Goal: Task Accomplishment & Management: Use online tool/utility

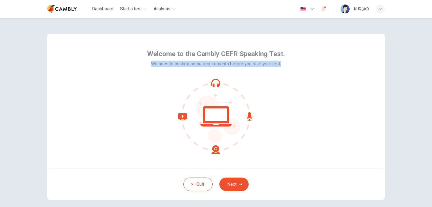
drag, startPoint x: 151, startPoint y: 63, endPoint x: 285, endPoint y: 63, distance: 134.0
click at [285, 63] on div "Welcome to the Cambly CEFR Speaking Test. We need to confirm some requirements …" at bounding box center [215, 101] width 337 height 135
copy span "We need to confirm some requirements before you start your test."
click at [209, 119] on icon at bounding box center [216, 117] width 76 height 76
click at [235, 183] on button "Next" at bounding box center [233, 184] width 29 height 13
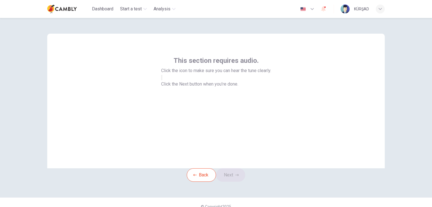
click at [410, 148] on div "This section requires audio. Click the icon to make sure you can hear the tune …" at bounding box center [216, 112] width 432 height 189
click at [162, 80] on button "button" at bounding box center [161, 77] width 1 height 5
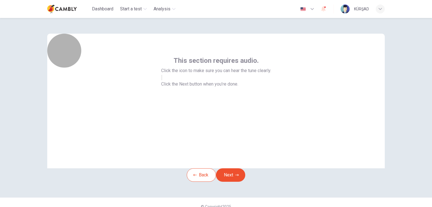
click at [162, 79] on icon "button" at bounding box center [162, 79] width 0 height 0
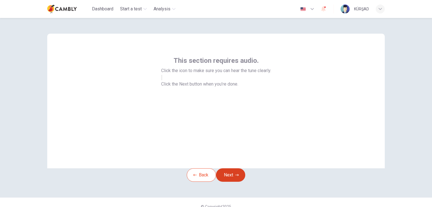
click at [219, 182] on button "Next" at bounding box center [230, 175] width 29 height 13
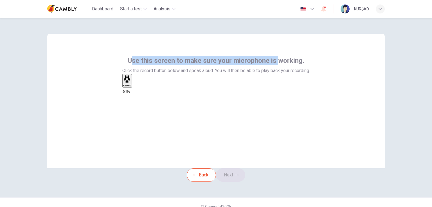
drag, startPoint x: 130, startPoint y: 60, endPoint x: 265, endPoint y: 56, distance: 135.5
click at [277, 58] on span "Use this screen to make sure your microphone is working." at bounding box center [216, 60] width 176 height 9
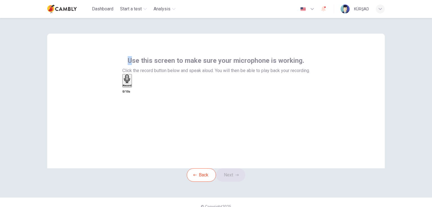
click at [130, 59] on span "Use this screen to make sure your microphone is working." at bounding box center [216, 60] width 176 height 9
click at [129, 60] on span "Use this screen to make sure your microphone is working." at bounding box center [216, 60] width 176 height 9
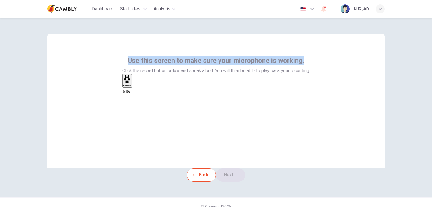
drag, startPoint x: 128, startPoint y: 60, endPoint x: 302, endPoint y: 59, distance: 174.5
click at [302, 59] on div "Use this screen to make sure your microphone is working. Click the record butto…" at bounding box center [215, 65] width 187 height 18
copy span "Use this screen to make sure your microphone is working."
click at [132, 87] on div "Record" at bounding box center [127, 81] width 9 height 12
click at [133, 87] on icon "button" at bounding box center [133, 87] width 0 height 0
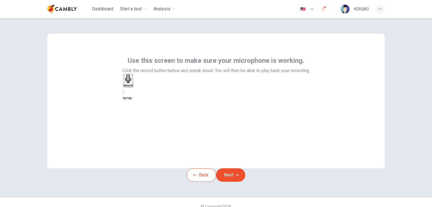
click at [393, 112] on div "Use this screen to make sure your microphone is working. Click the record butto…" at bounding box center [216, 112] width 432 height 189
click at [234, 182] on button "Next" at bounding box center [230, 175] width 29 height 13
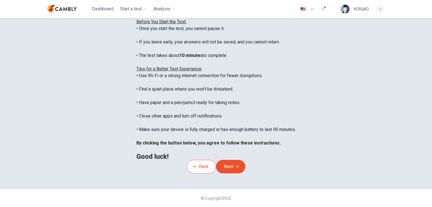
scroll to position [105, 0]
click at [237, 165] on icon "button" at bounding box center [236, 166] width 3 height 3
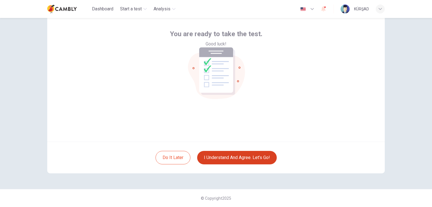
scroll to position [0, 0]
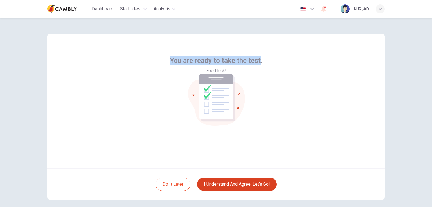
drag, startPoint x: 170, startPoint y: 123, endPoint x: 256, endPoint y: 125, distance: 86.3
click at [257, 65] on span "You are ready to take the test." at bounding box center [216, 60] width 92 height 9
click at [243, 182] on button "I understand and agree. Let’s go!" at bounding box center [237, 184] width 80 height 13
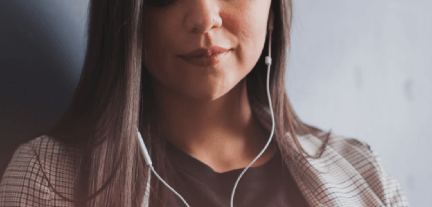
click at [16, 29] on button "Continue" at bounding box center [8, 39] width 16 height 21
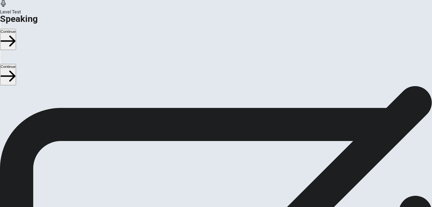
scroll to position [28, 0]
drag, startPoint x: 61, startPoint y: 82, endPoint x: 66, endPoint y: 82, distance: 4.8
click at [50, 64] on span "Checking the Microphone" at bounding box center [25, 60] width 50 height 5
drag, startPoint x: 62, startPoint y: 83, endPoint x: 115, endPoint y: 84, distance: 52.6
click at [50, 64] on span "Checking the Microphone" at bounding box center [25, 60] width 50 height 5
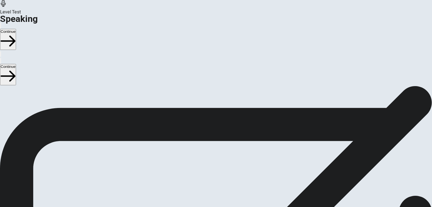
click at [50, 64] on span "Checking the Microphone" at bounding box center [25, 60] width 50 height 5
click at [215, 175] on icon "Play Audio" at bounding box center [212, 178] width 5 height 7
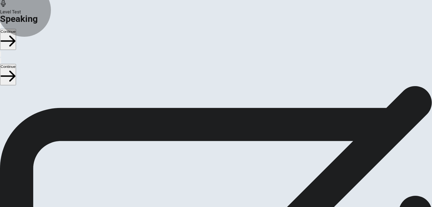
click at [16, 29] on button "Continue" at bounding box center [8, 39] width 16 height 21
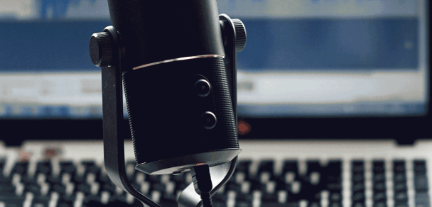
scroll to position [40, 0]
drag, startPoint x: 62, startPoint y: 93, endPoint x: 131, endPoint y: 107, distance: 70.5
click at [131, 106] on span "The Speaking Test will start now. There are 3 questions in this section. Import…" at bounding box center [103, 79] width 207 height 53
click at [16, 29] on button "Continue" at bounding box center [8, 39] width 16 height 21
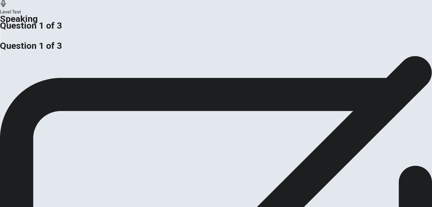
scroll to position [56, 0]
drag, startPoint x: 67, startPoint y: 79, endPoint x: 109, endPoint y: 79, distance: 41.9
click at [109, 38] on div "Do you agree or disagree that people should always tell the truth? Use details …" at bounding box center [216, 30] width 432 height 13
click at [109, 30] on span "Do you agree or disagree that people should always tell the truth?" at bounding box center [64, 27] width 129 height 5
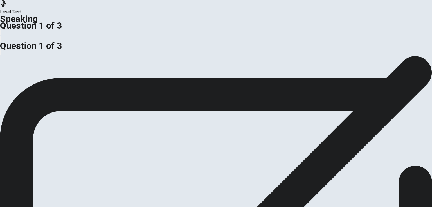
click at [109, 30] on span "Do you agree or disagree that people should always tell the truth?" at bounding box center [64, 27] width 129 height 5
click at [324, 38] on div at bounding box center [216, 38] width 432 height 0
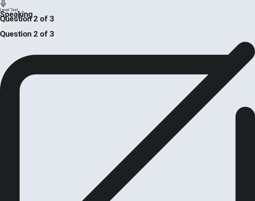
click at [124, 31] on div "Preparation Time" at bounding box center [127, 29] width 255 height 4
click at [123, 32] on div "Question 2 of 3" at bounding box center [127, 37] width 255 height 10
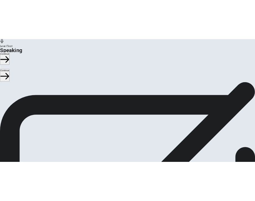
scroll to position [0, 0]
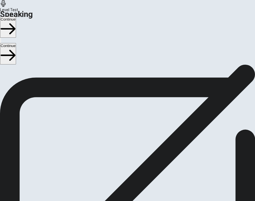
click at [16, 44] on button "Continue" at bounding box center [8, 53] width 16 height 21
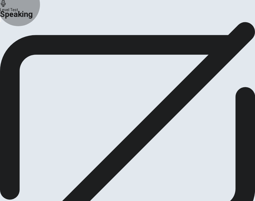
click at [45, 52] on button "Continue" at bounding box center [33, 48] width 23 height 8
